Goal: Transaction & Acquisition: Obtain resource

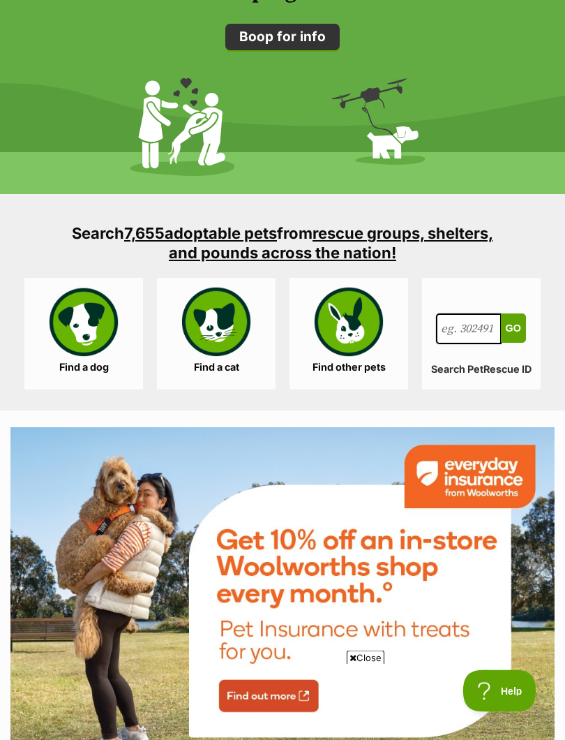
scroll to position [2019, 0]
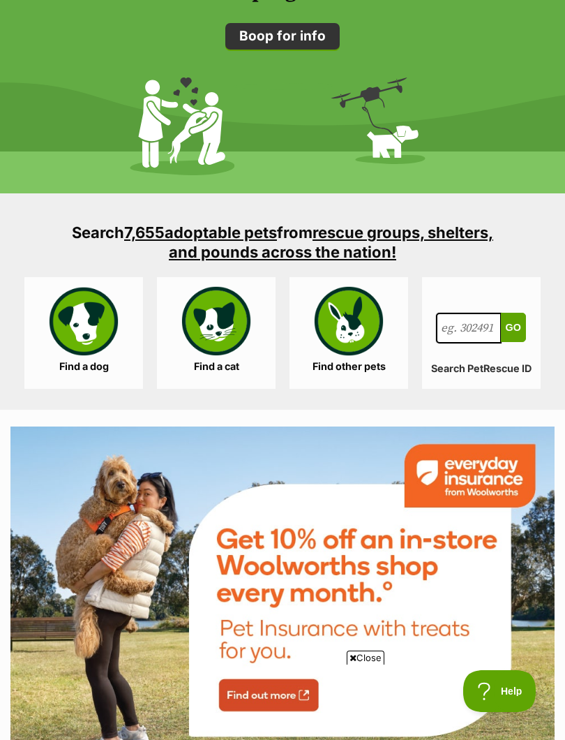
click at [87, 341] on link "Find a dog" at bounding box center [83, 333] width 119 height 112
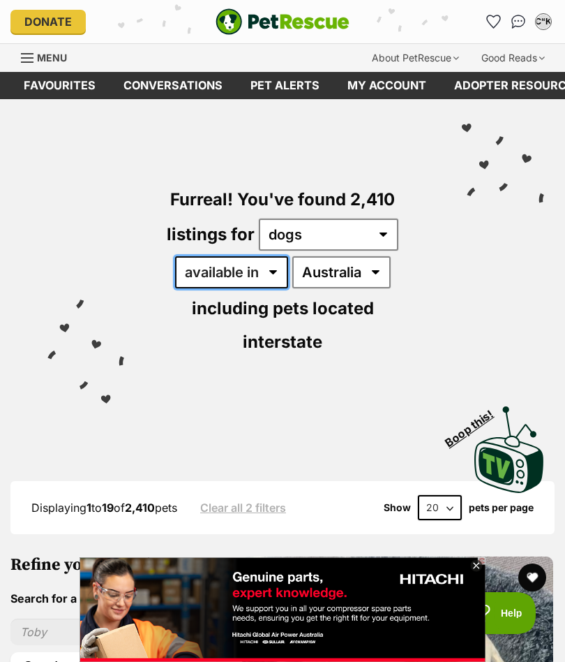
click at [274, 273] on select "available in located in" at bounding box center [231, 272] width 113 height 32
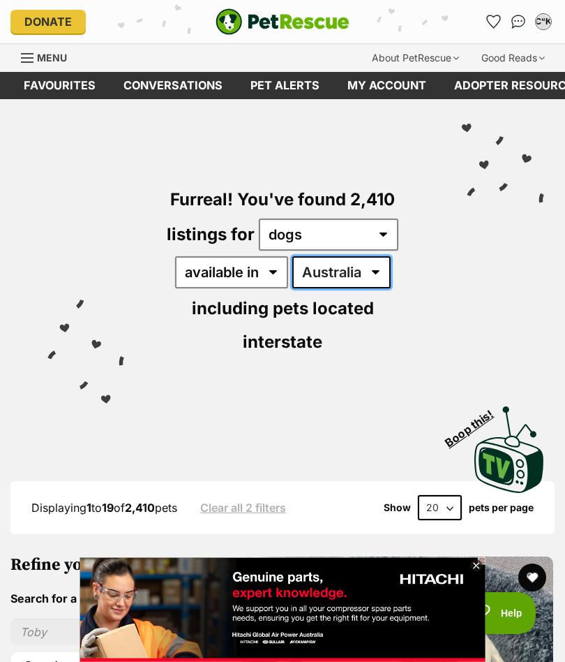
click at [378, 268] on select "Australia ACT NSW NT QLD SA TAS VIC WA" at bounding box center [341, 272] width 98 height 32
select select "WA"
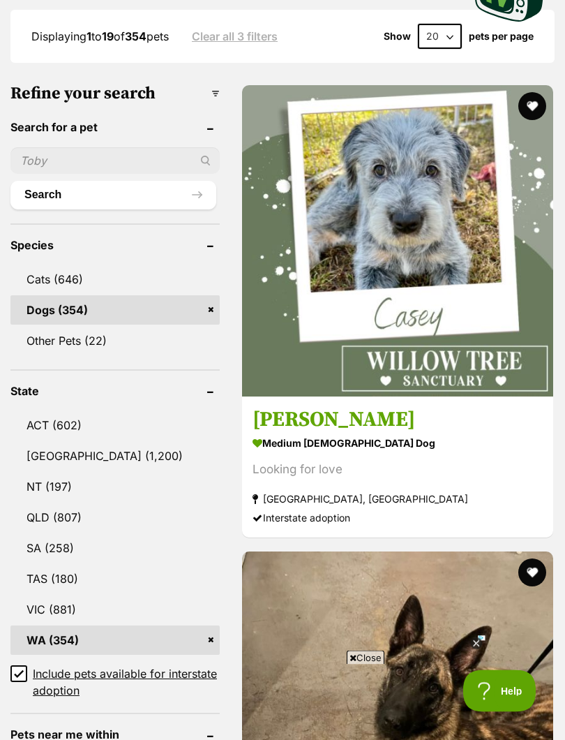
scroll to position [473, 0]
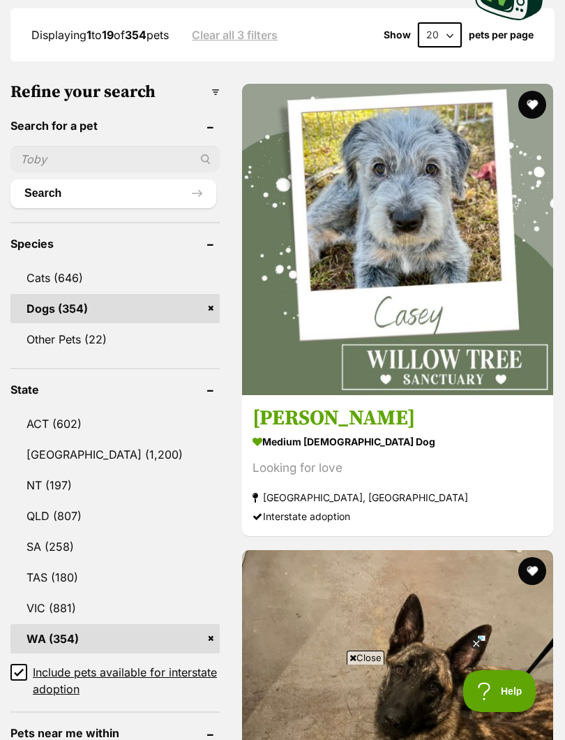
click at [445, 36] on select "20 40 60" at bounding box center [440, 34] width 44 height 25
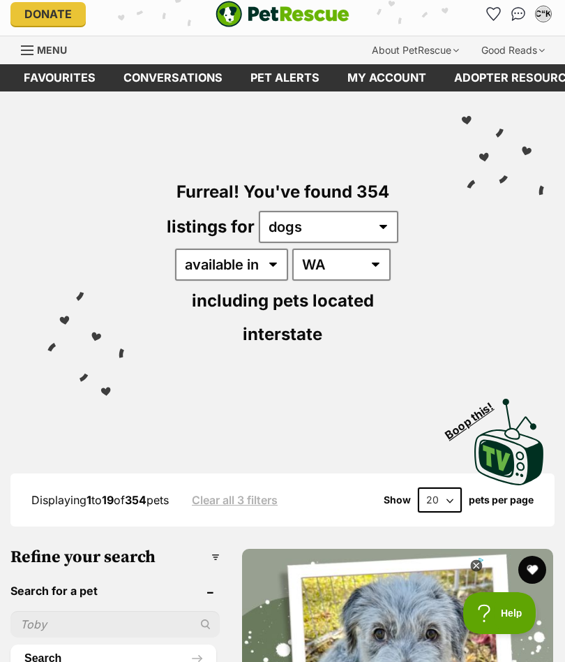
scroll to position [0, 0]
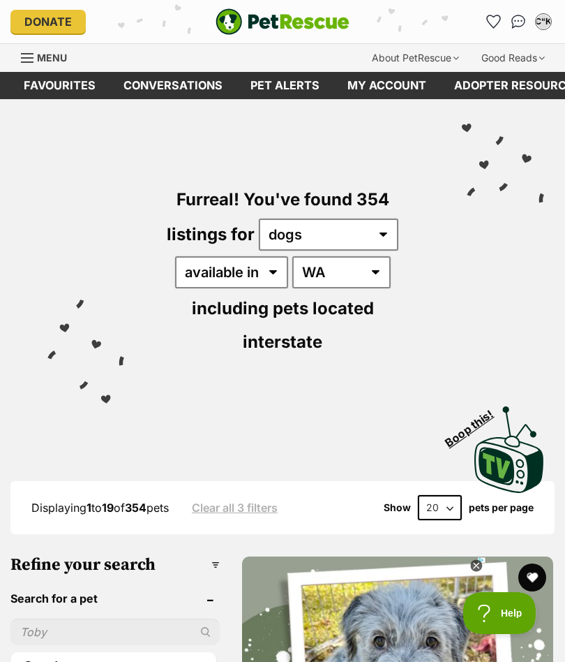
click at [448, 505] on select "20 40 60" at bounding box center [440, 507] width 44 height 25
select select "60"
click at [270, 272] on select "available in located in" at bounding box center [231, 272] width 113 height 32
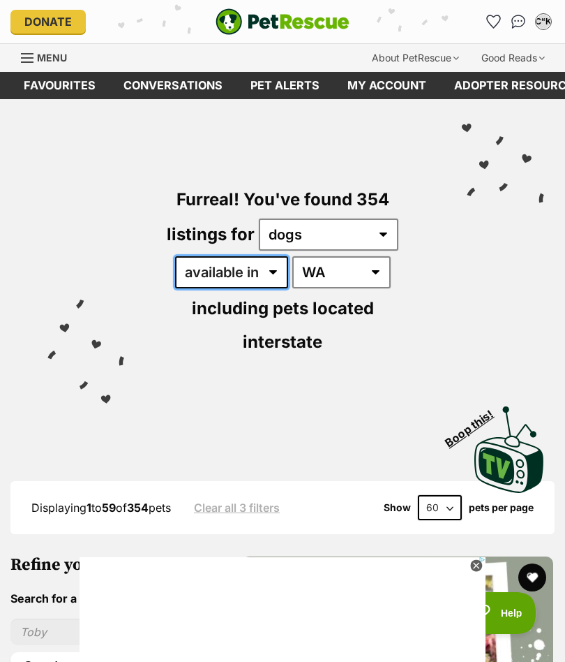
select select "disabled"
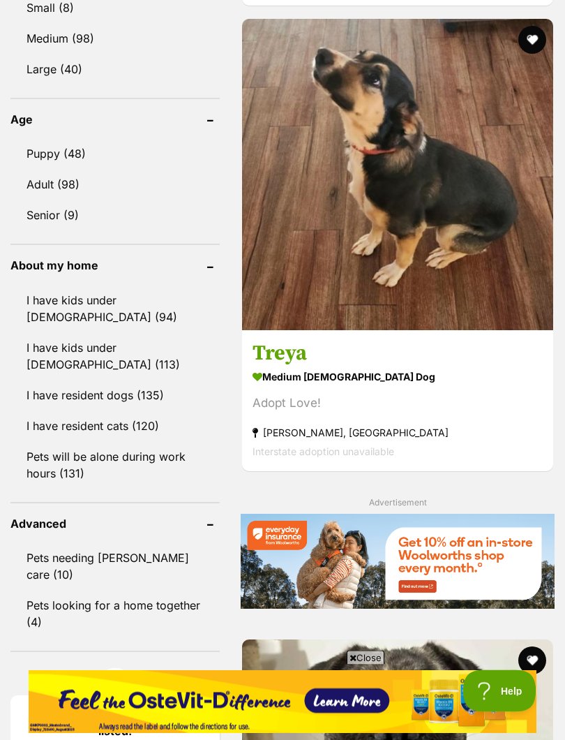
scroll to position [1402, 0]
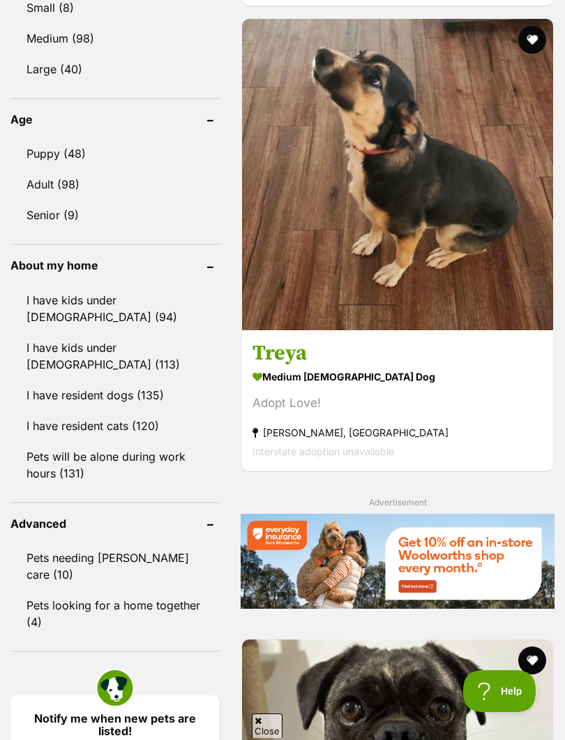
click at [258, 367] on h3 "Treya" at bounding box center [398, 354] width 290 height 27
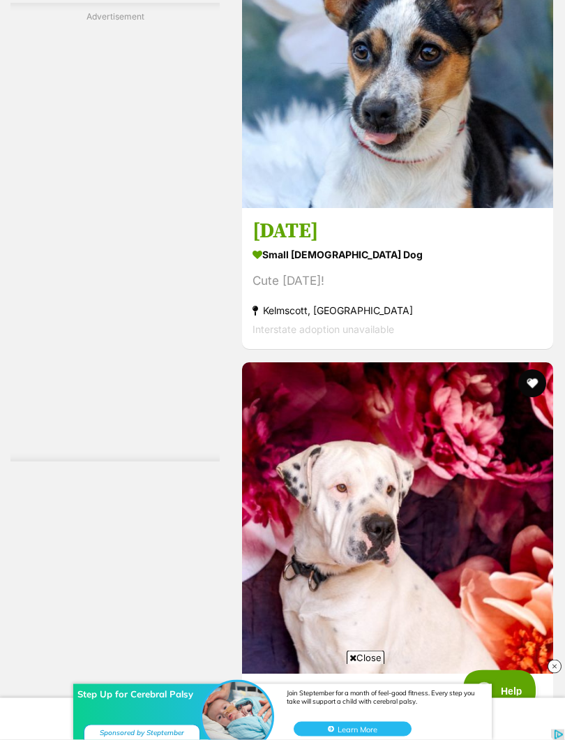
scroll to position [4009, 0]
click at [262, 244] on h3 "Karma" at bounding box center [398, 231] width 290 height 27
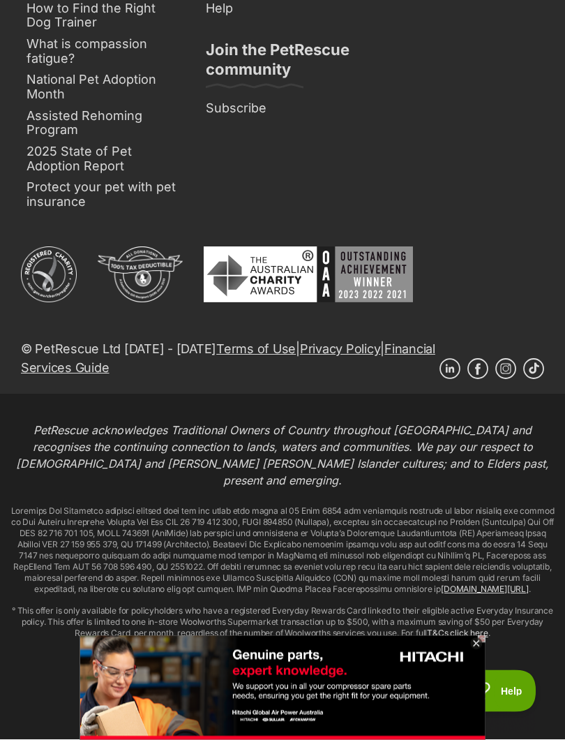
scroll to position [29866, 0]
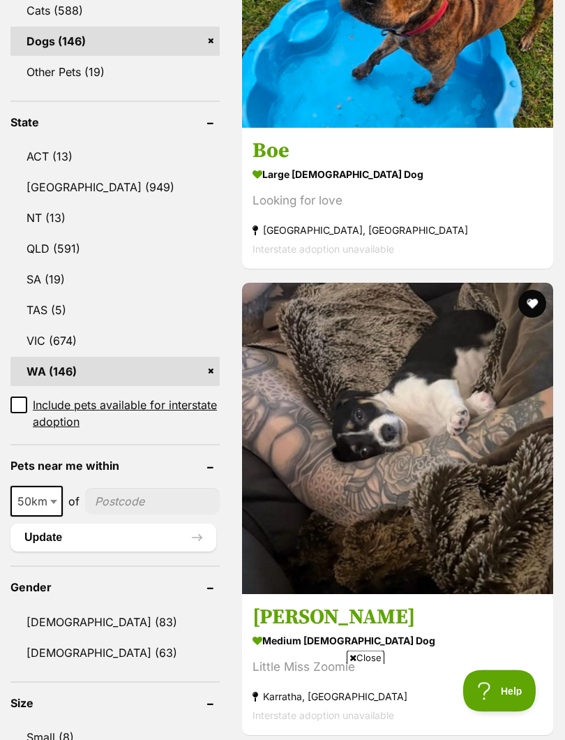
scroll to position [674, 0]
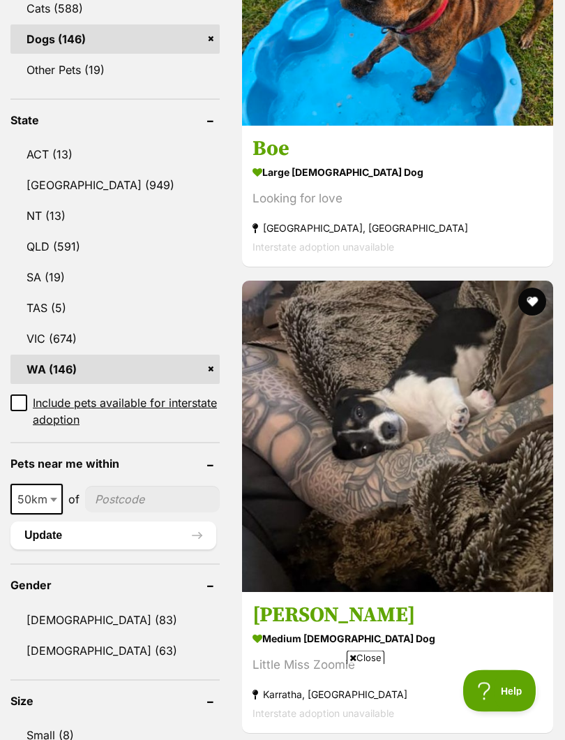
click at [47, 493] on span "50km" at bounding box center [37, 500] width 50 height 20
select select "250"
click at [37, 611] on link "[DEMOGRAPHIC_DATA] (83)" at bounding box center [114, 619] width 209 height 29
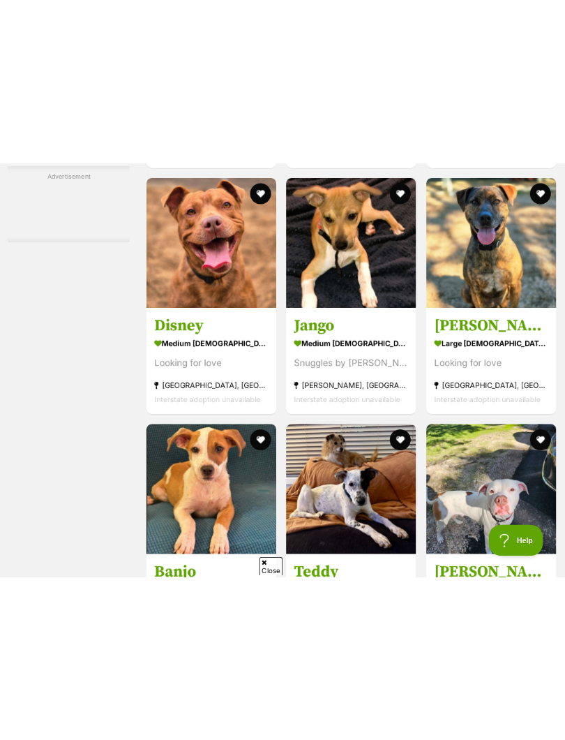
scroll to position [5367, 0]
